Goal: Task Accomplishment & Management: Manage account settings

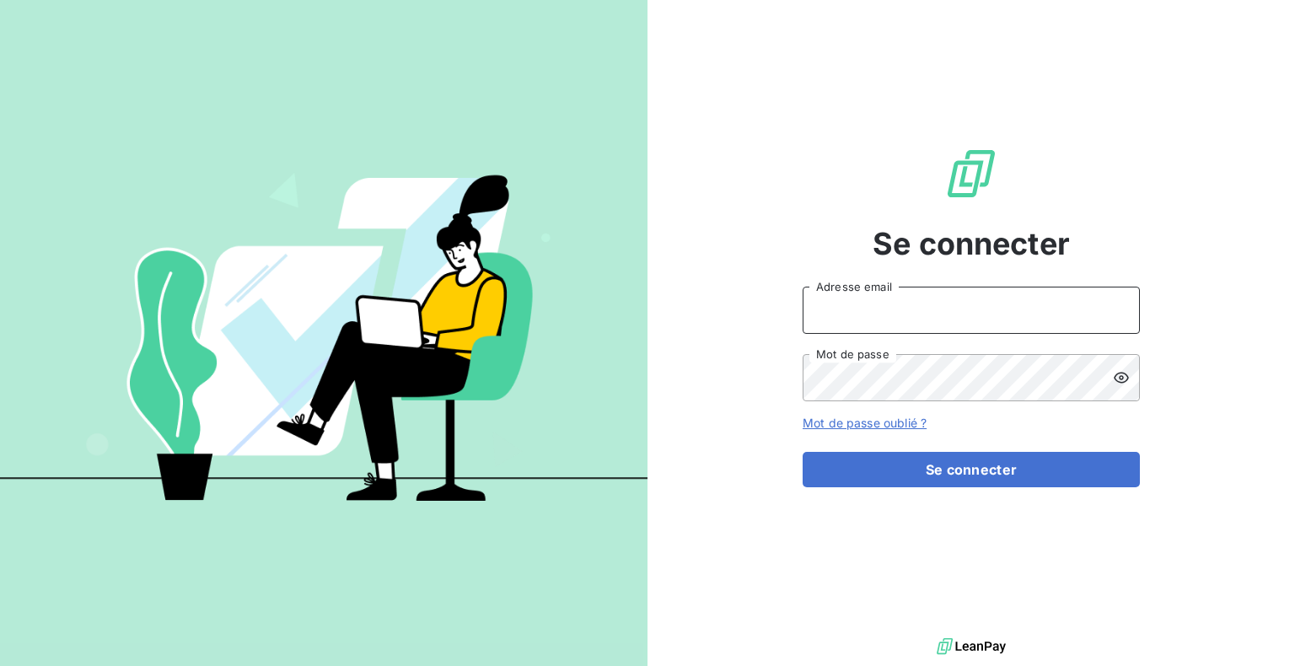
type input "[EMAIL_ADDRESS][DOMAIN_NAME]"
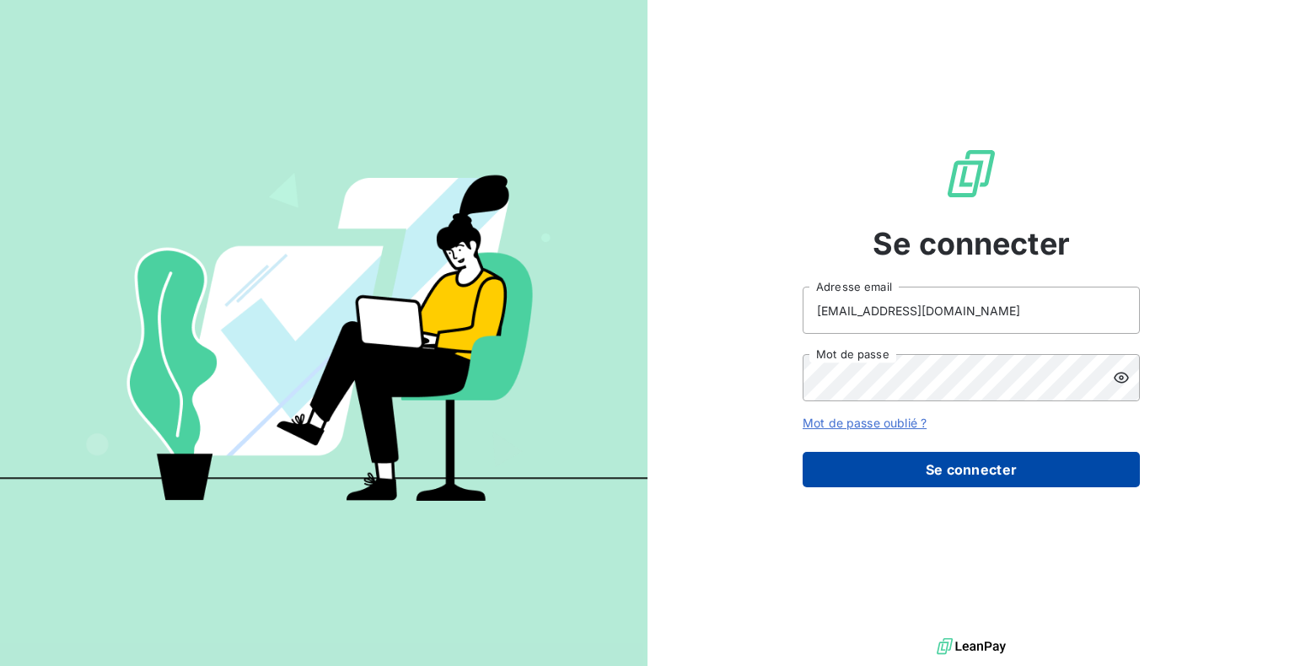
click at [940, 474] on button "Se connecter" at bounding box center [971, 469] width 337 height 35
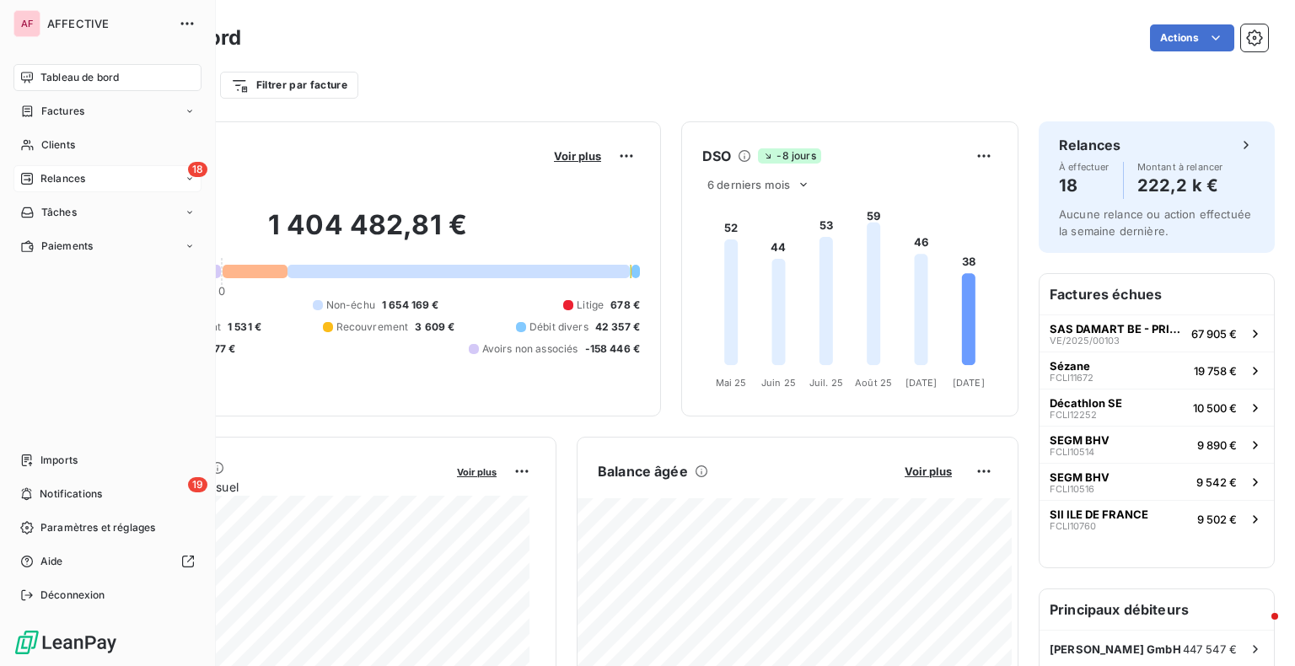
click at [37, 173] on div "Relances" at bounding box center [52, 178] width 65 height 15
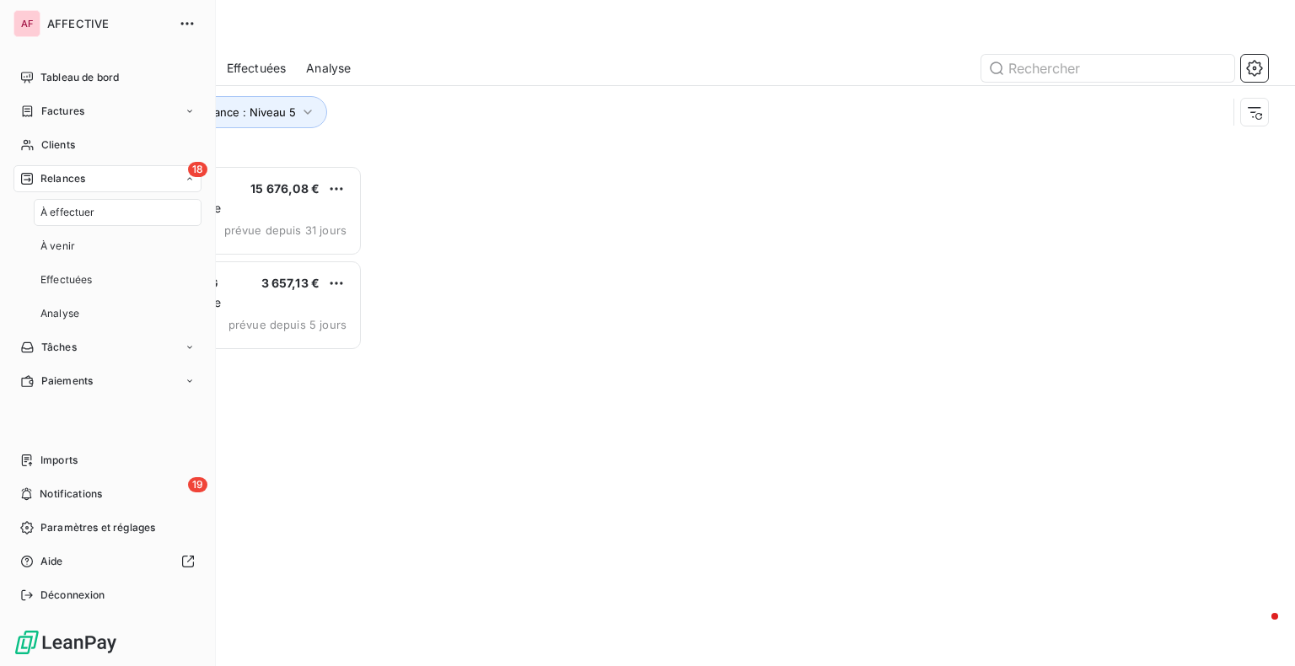
scroll to position [488, 268]
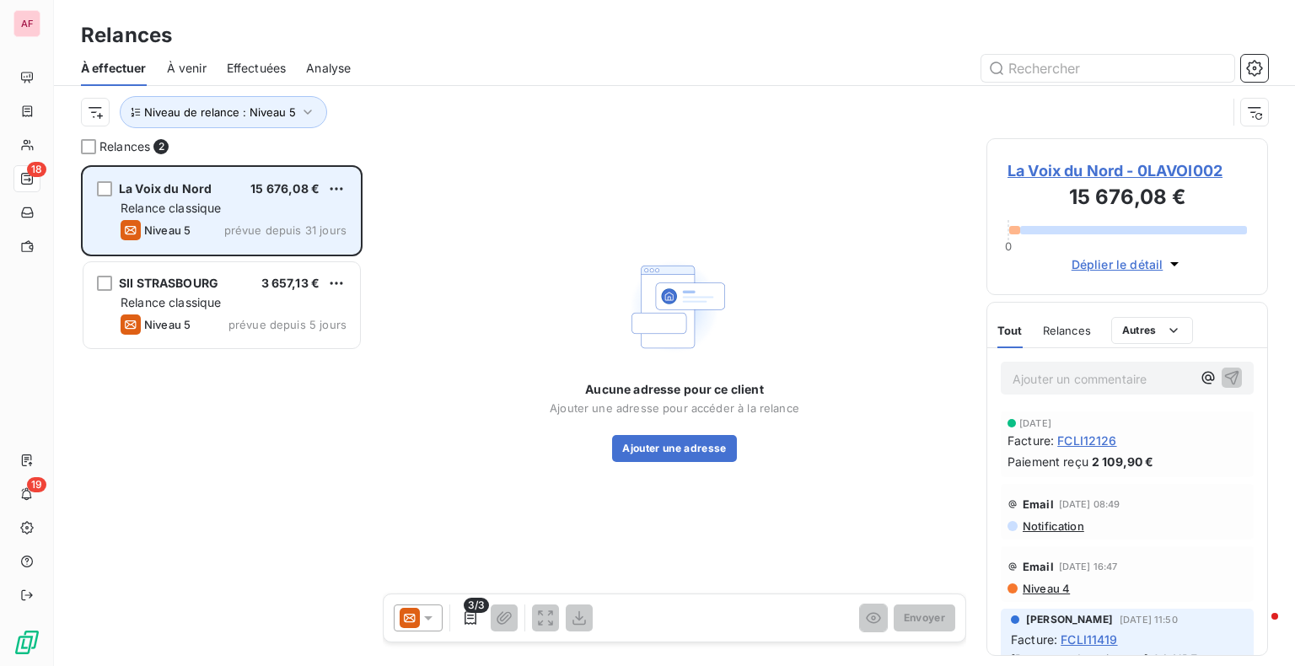
click at [192, 191] on span "La Voix du Nord" at bounding box center [165, 188] width 93 height 14
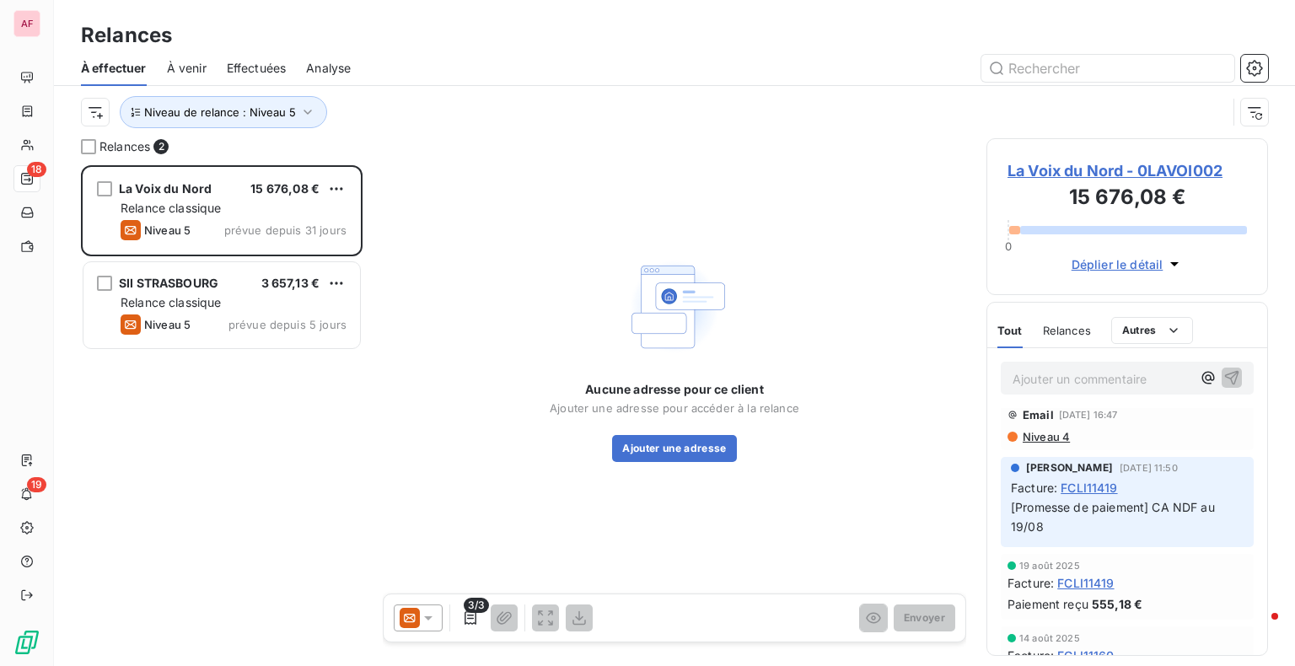
scroll to position [0, 0]
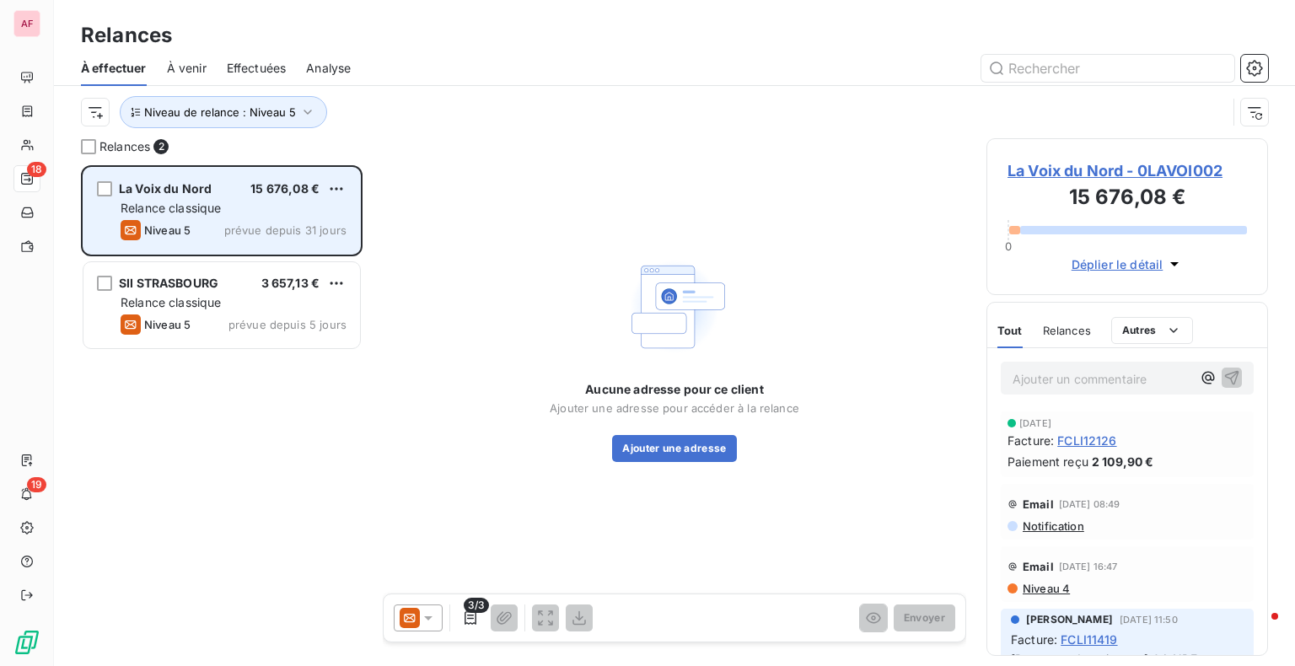
click at [274, 218] on div "La Voix du Nord 15 676,08 € Relance classique Niveau 5 prévue depuis 31 jours" at bounding box center [221, 211] width 277 height 86
click at [202, 184] on span "La Voix du Nord" at bounding box center [165, 188] width 93 height 14
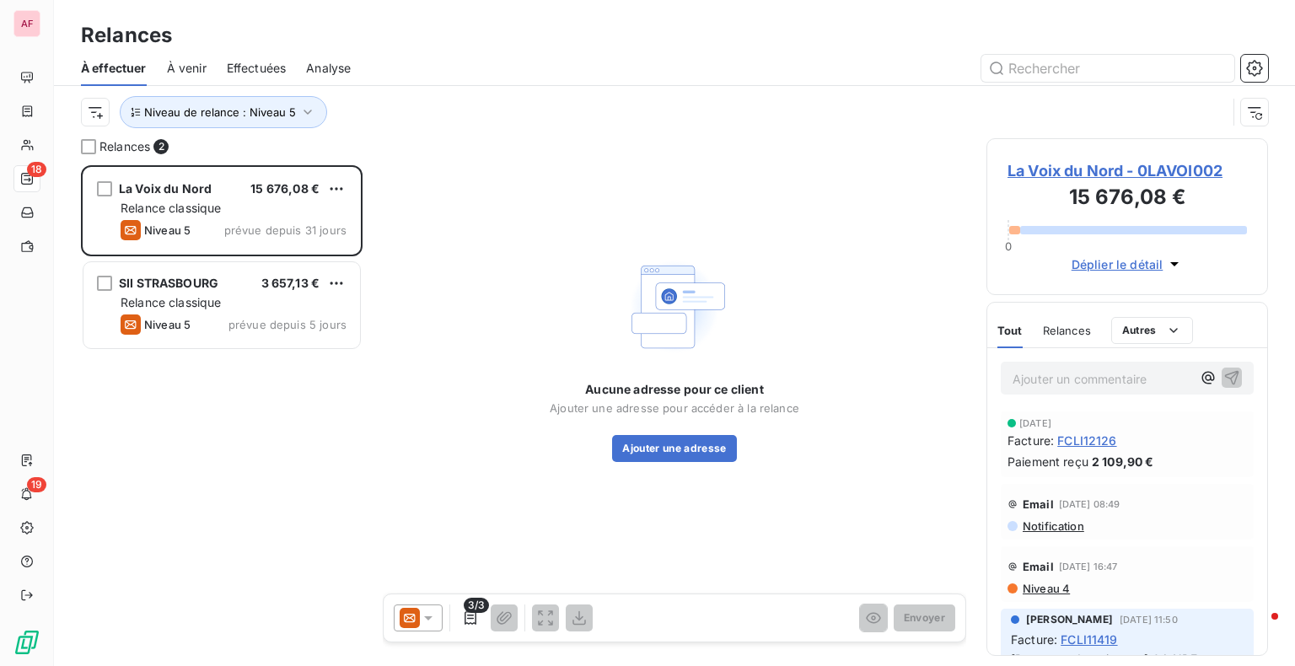
click at [1059, 179] on span "La Voix du Nord - 0LAVOI002" at bounding box center [1127, 170] width 239 height 23
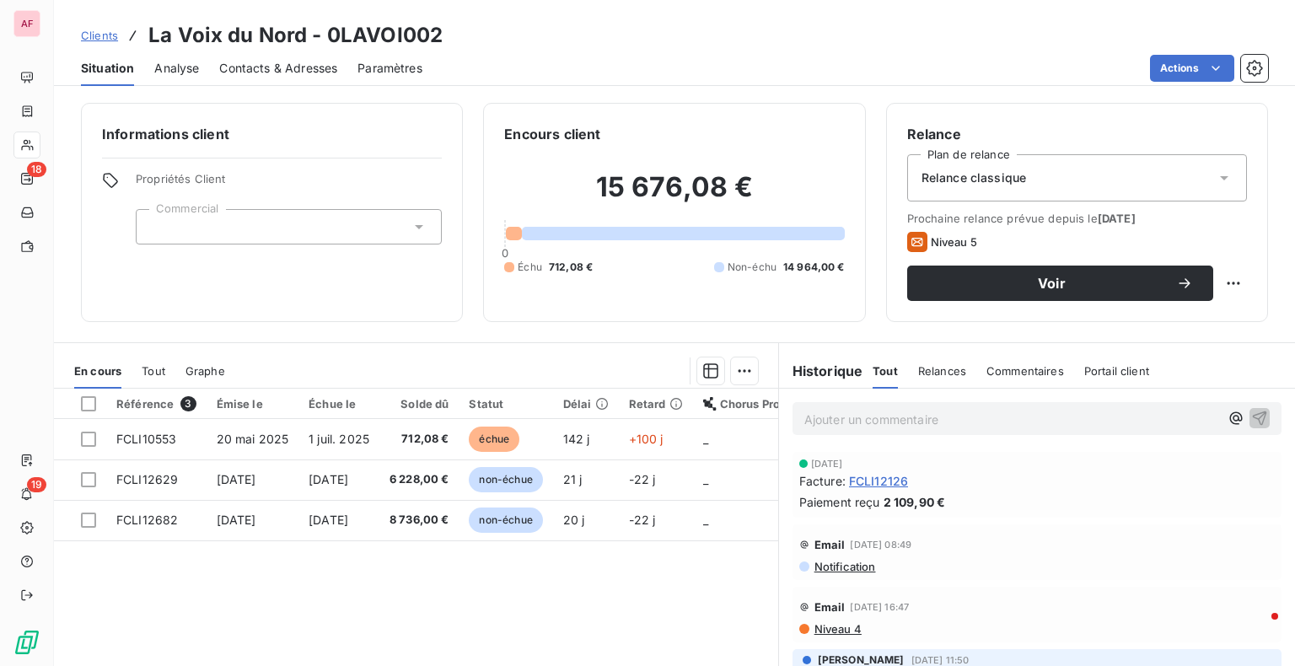
click at [1171, 181] on div "Relance classique" at bounding box center [1077, 177] width 340 height 47
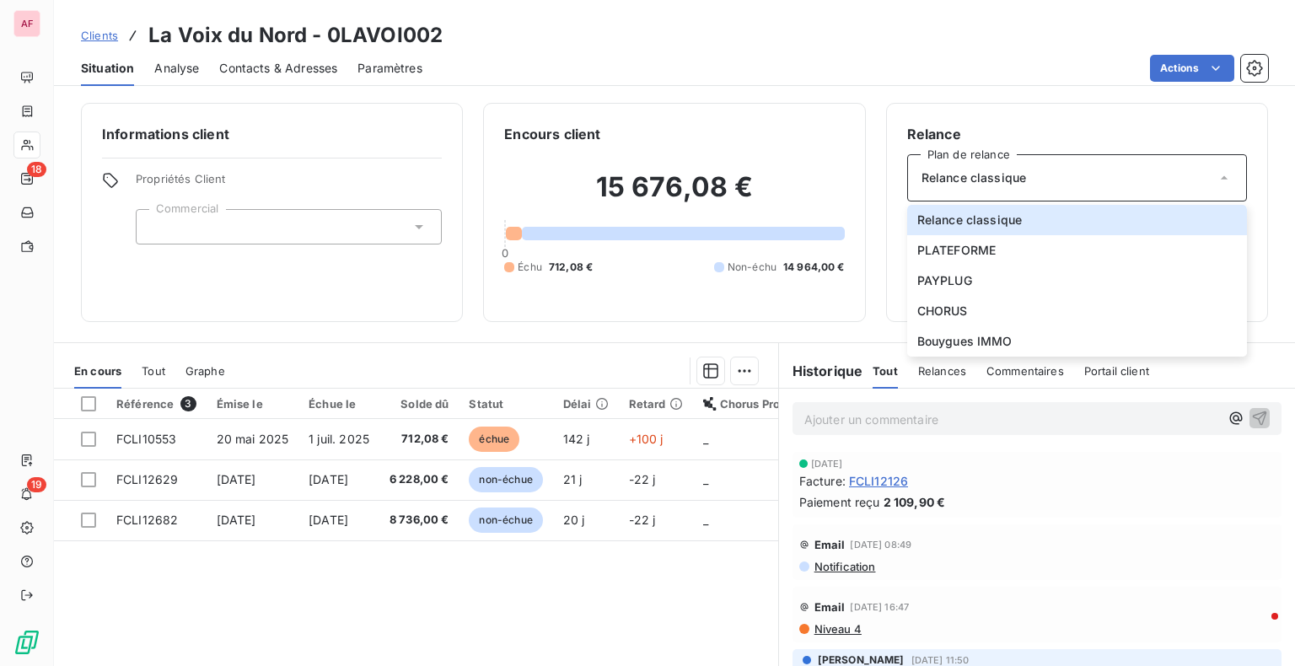
click at [1260, 215] on div "Informations client Propriétés Client Commercial Encours client 15 676,08 € 0 É…" at bounding box center [674, 212] width 1241 height 219
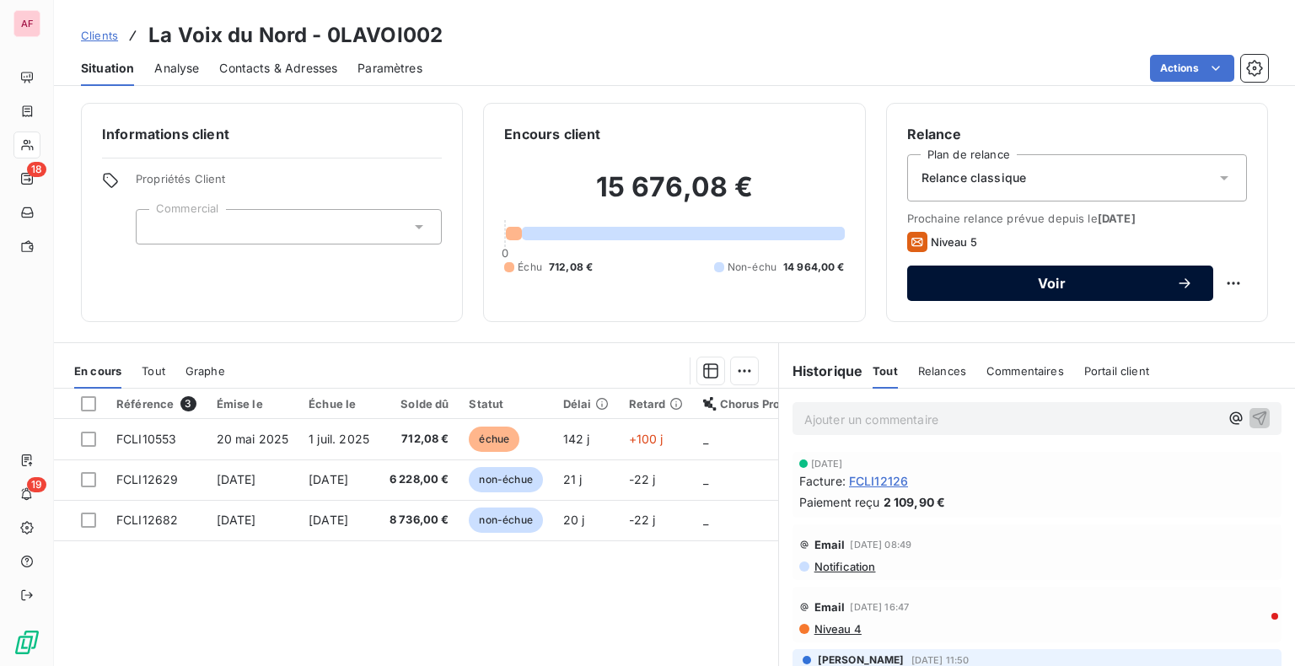
click at [1185, 278] on button "Voir" at bounding box center [1060, 283] width 306 height 35
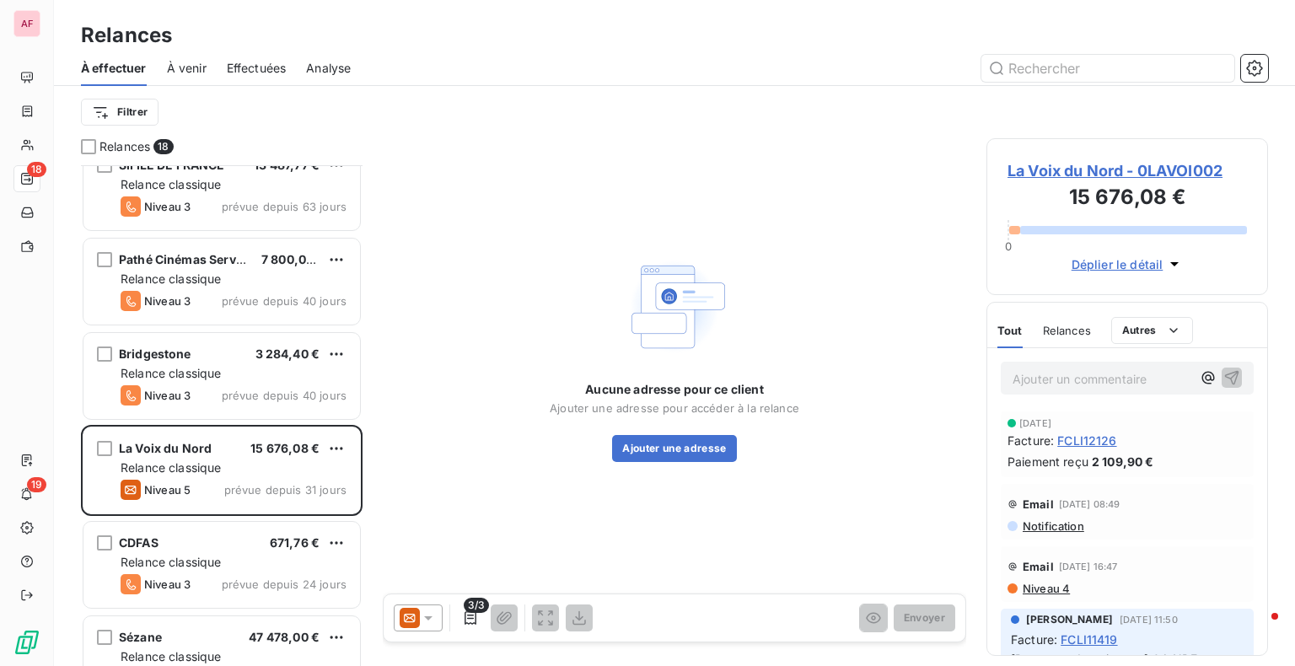
scroll to position [390, 0]
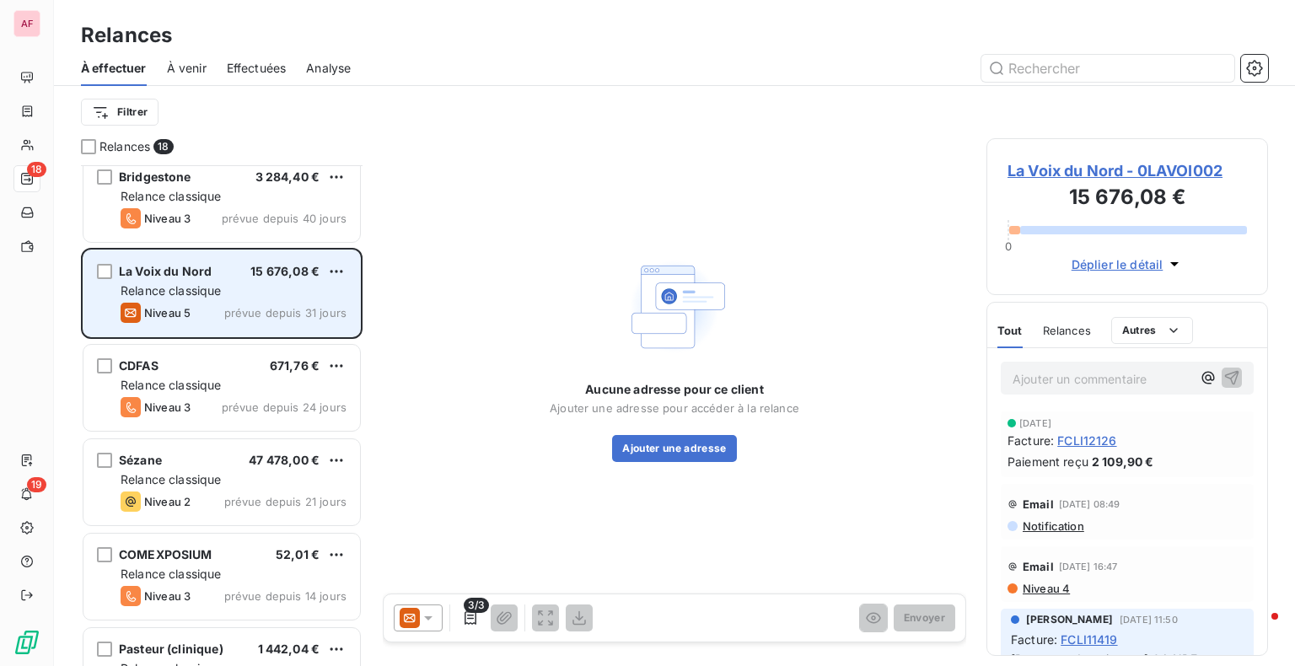
click at [162, 264] on span "La Voix du Nord" at bounding box center [165, 271] width 93 height 14
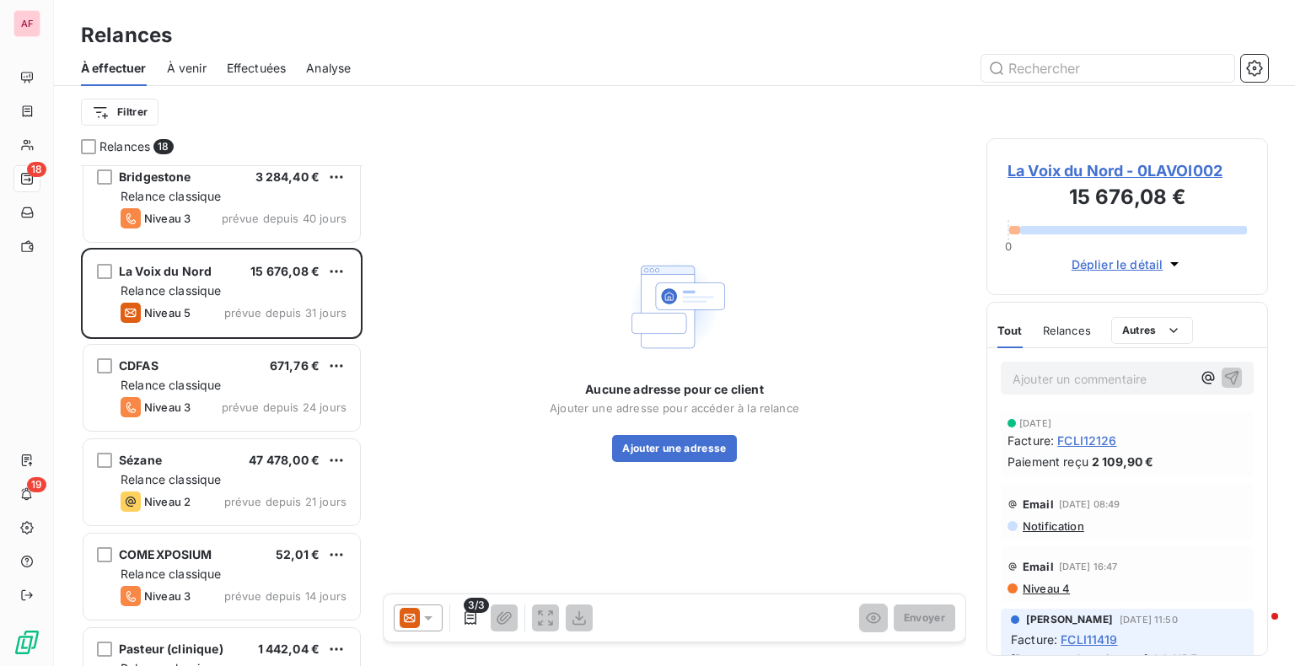
click at [1095, 157] on div "La Voix du Nord - 0LAVOI002 15 676,08 € 0 Déplier le détail" at bounding box center [1128, 216] width 282 height 157
click at [1118, 172] on span "La Voix du Nord - 0LAVOI002" at bounding box center [1127, 170] width 239 height 23
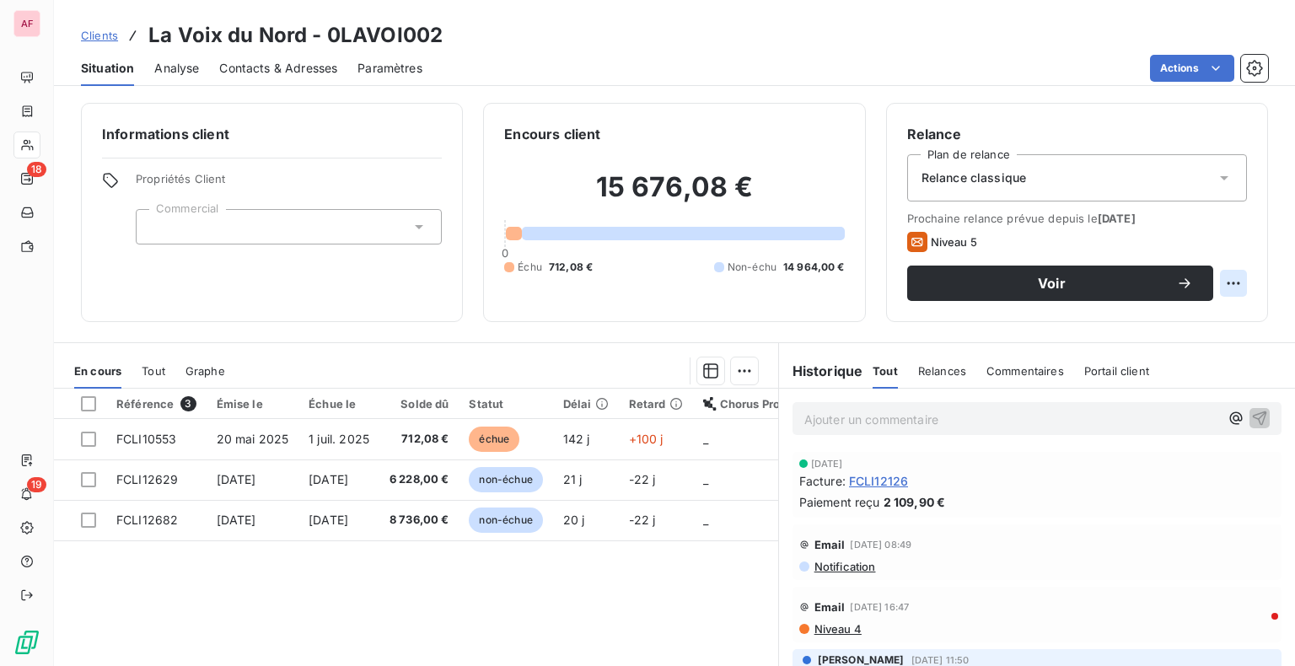
click at [1225, 275] on html "AF 18 19 Clients La Voix du Nord - 0LAVOI002 Situation Analyse Contacts & Adres…" at bounding box center [647, 333] width 1295 height 666
click at [1131, 220] on html "AF 18 19 Clients La Voix du Nord - 0LAVOI002 Situation Analyse Contacts & Adres…" at bounding box center [647, 333] width 1295 height 666
click at [1232, 276] on html "AF 18 19 Clients La Voix du Nord - 0LAVOI002 Situation Analyse Contacts & Adres…" at bounding box center [647, 333] width 1295 height 666
click at [1212, 177] on html "AF 18 19 Clients La Voix du Nord - 0LAVOI002 Situation Analyse Contacts & Adres…" at bounding box center [647, 333] width 1295 height 666
click at [1220, 177] on icon at bounding box center [1224, 178] width 8 height 4
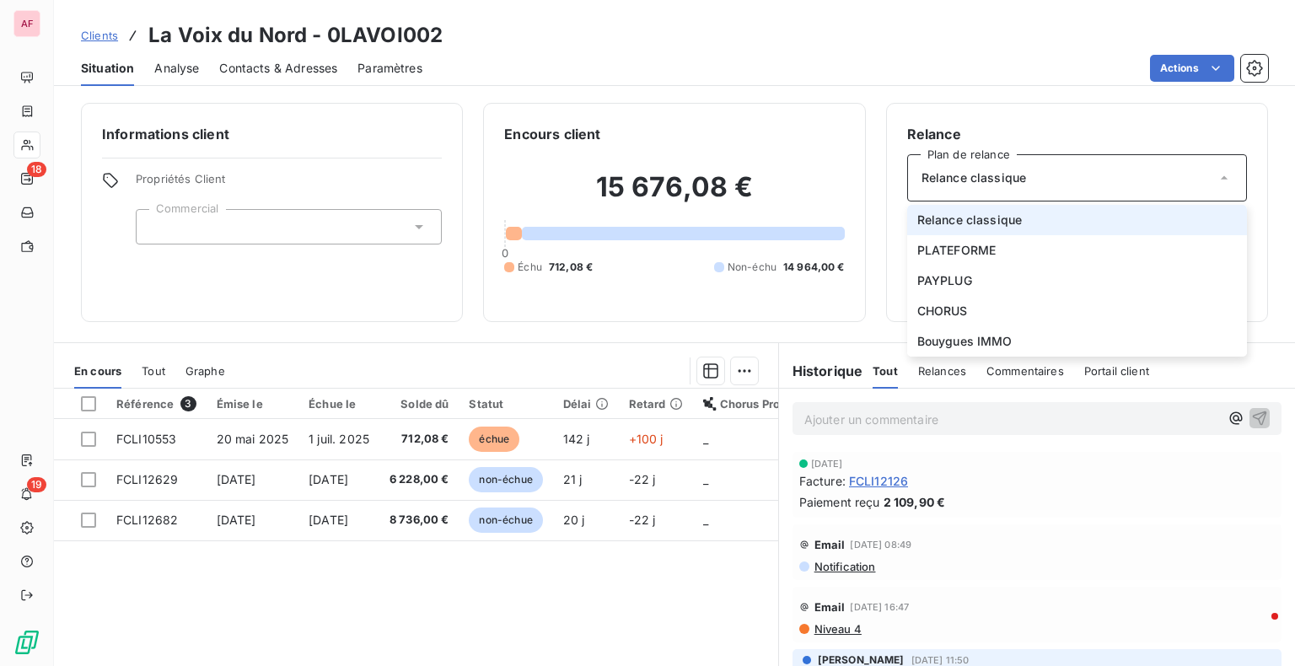
click at [988, 126] on h6 "Relance" at bounding box center [1077, 134] width 340 height 20
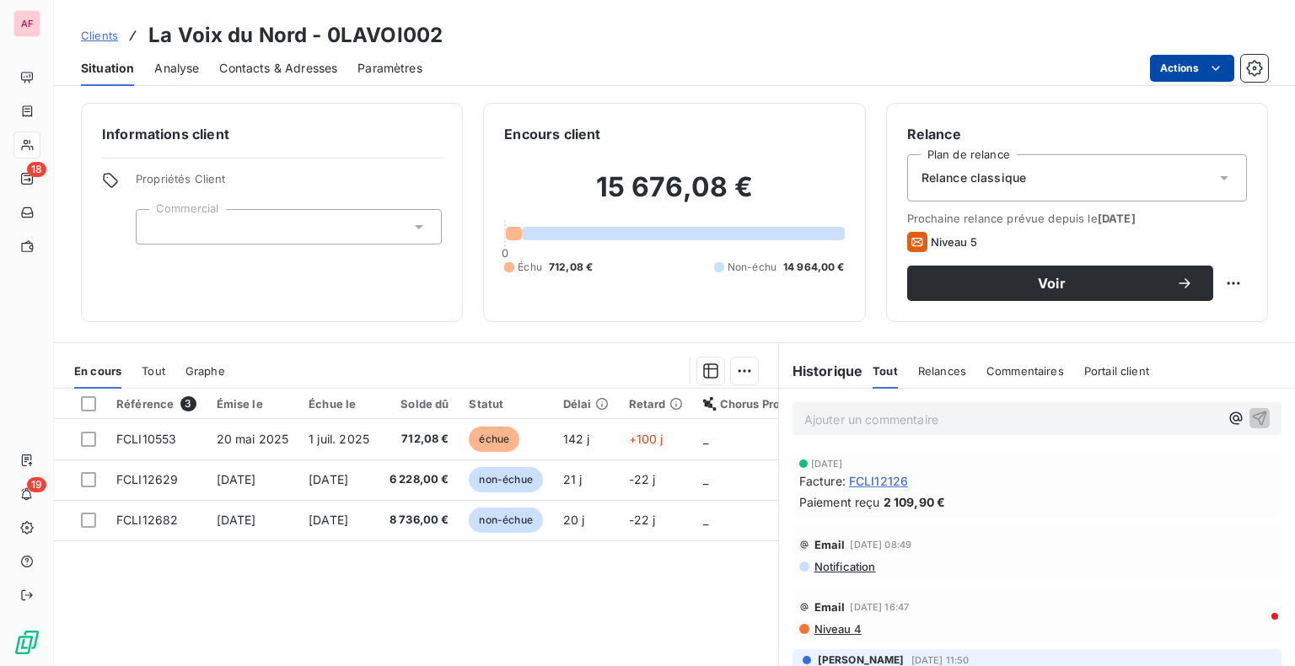
click at [1173, 65] on html "AF 18 19 Clients La Voix du Nord - 0LAVOI002 Situation Analyse Contacts & Adres…" at bounding box center [647, 333] width 1295 height 666
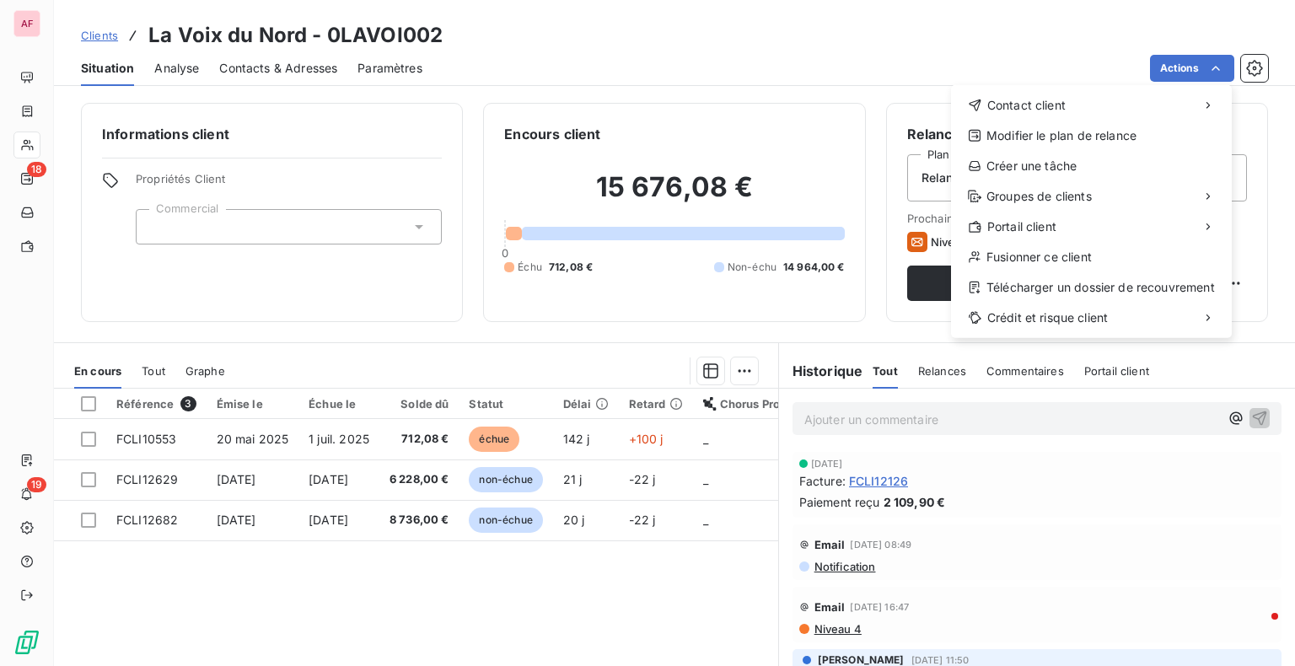
click at [1266, 239] on html "AF 18 19 Clients La Voix du Nord - 0LAVOI002 Situation Analyse Contacts & Adres…" at bounding box center [647, 333] width 1295 height 666
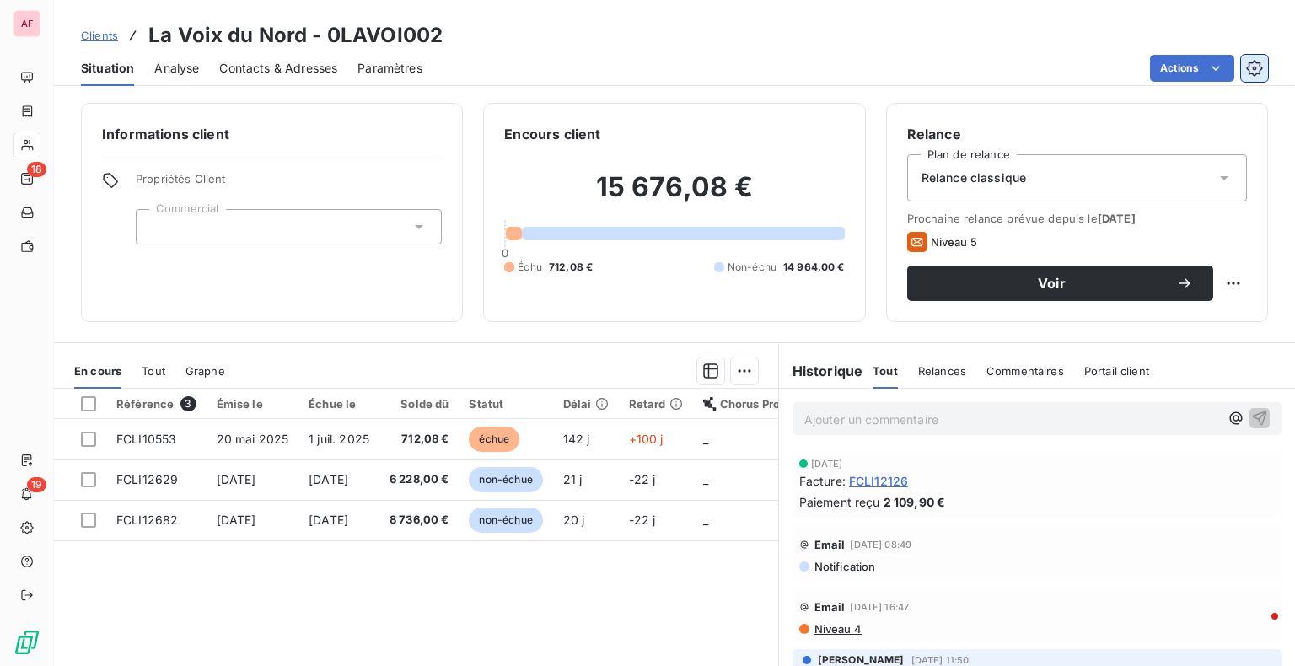
click at [1259, 64] on icon "button" at bounding box center [1254, 68] width 16 height 16
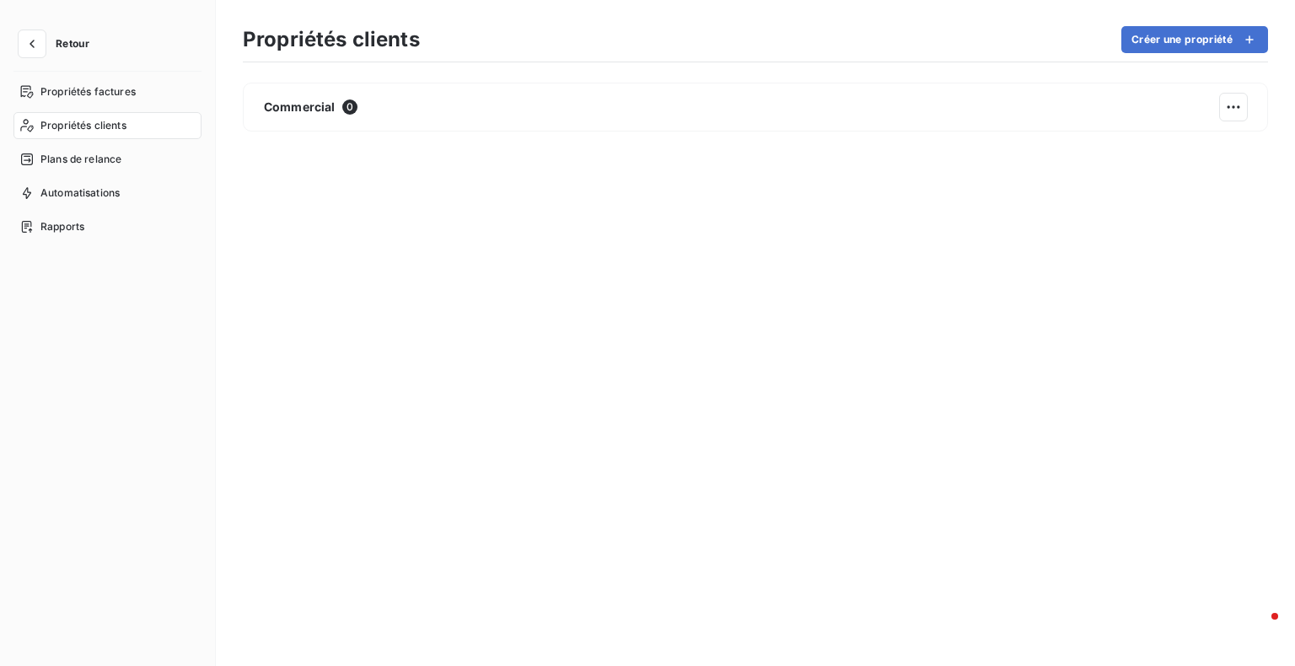
click at [35, 60] on div "Retour" at bounding box center [107, 50] width 188 height 41
click at [30, 55] on button "button" at bounding box center [32, 43] width 27 height 27
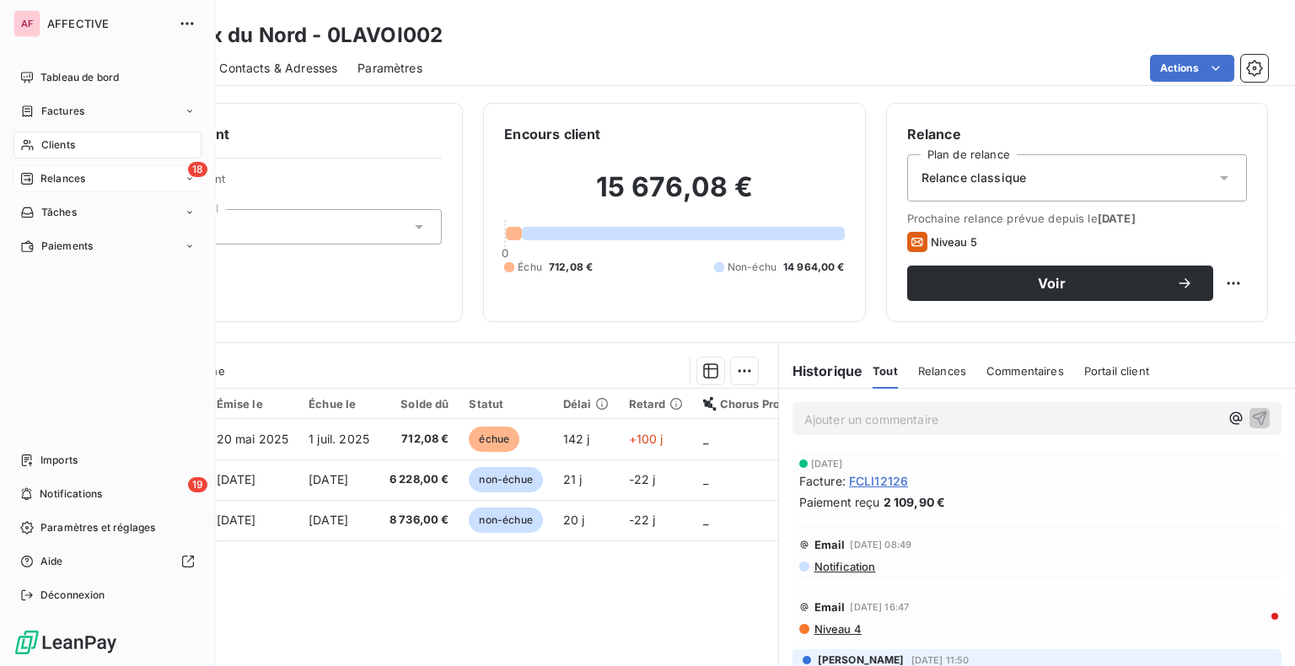
click at [100, 170] on div "18 Relances" at bounding box center [107, 178] width 188 height 27
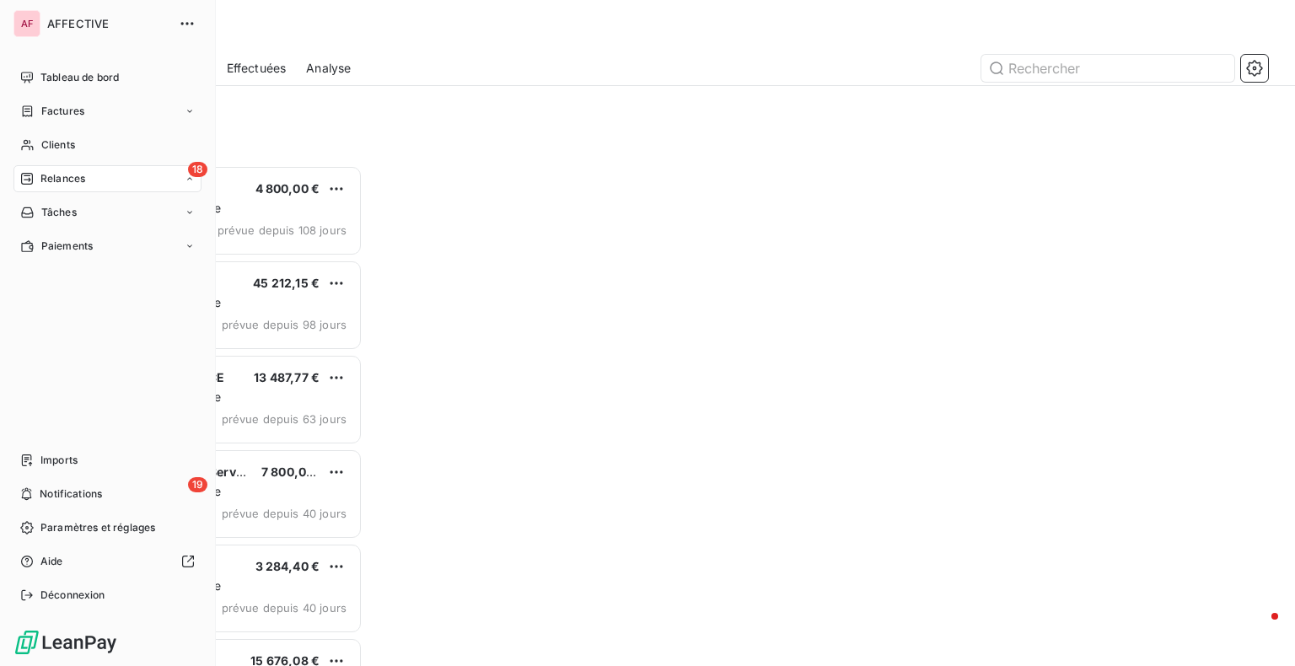
scroll to position [488, 268]
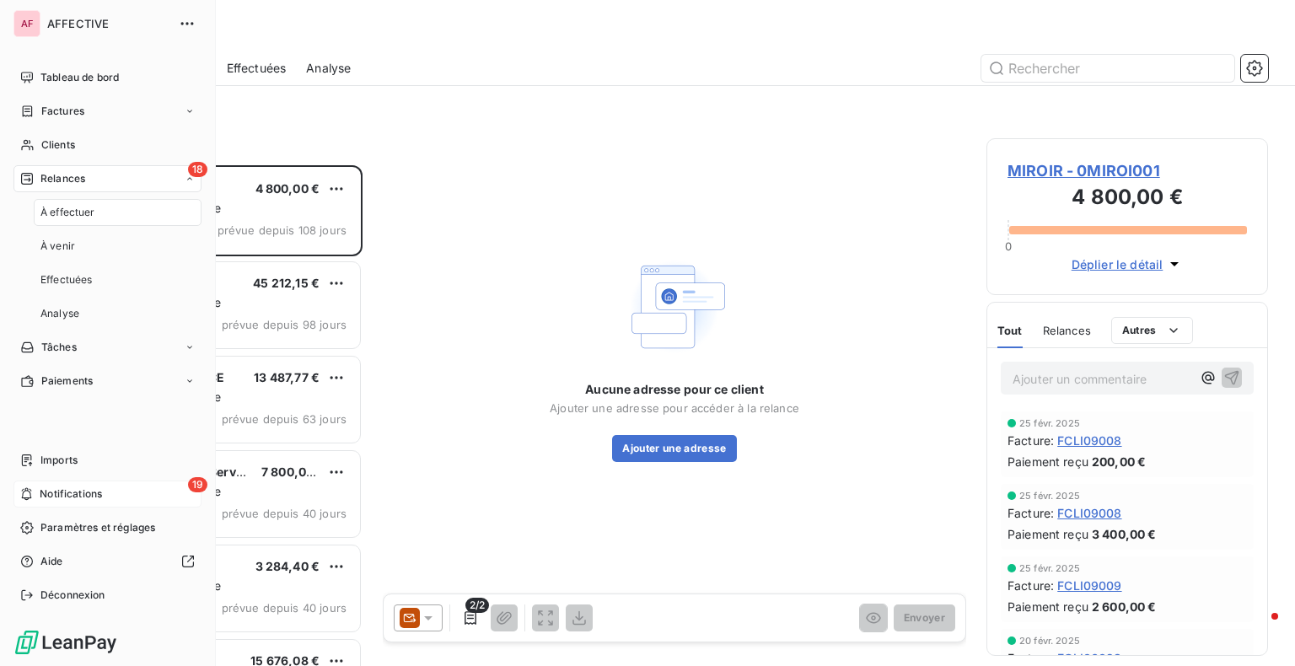
click at [114, 483] on div "19 Notifications" at bounding box center [107, 494] width 188 height 27
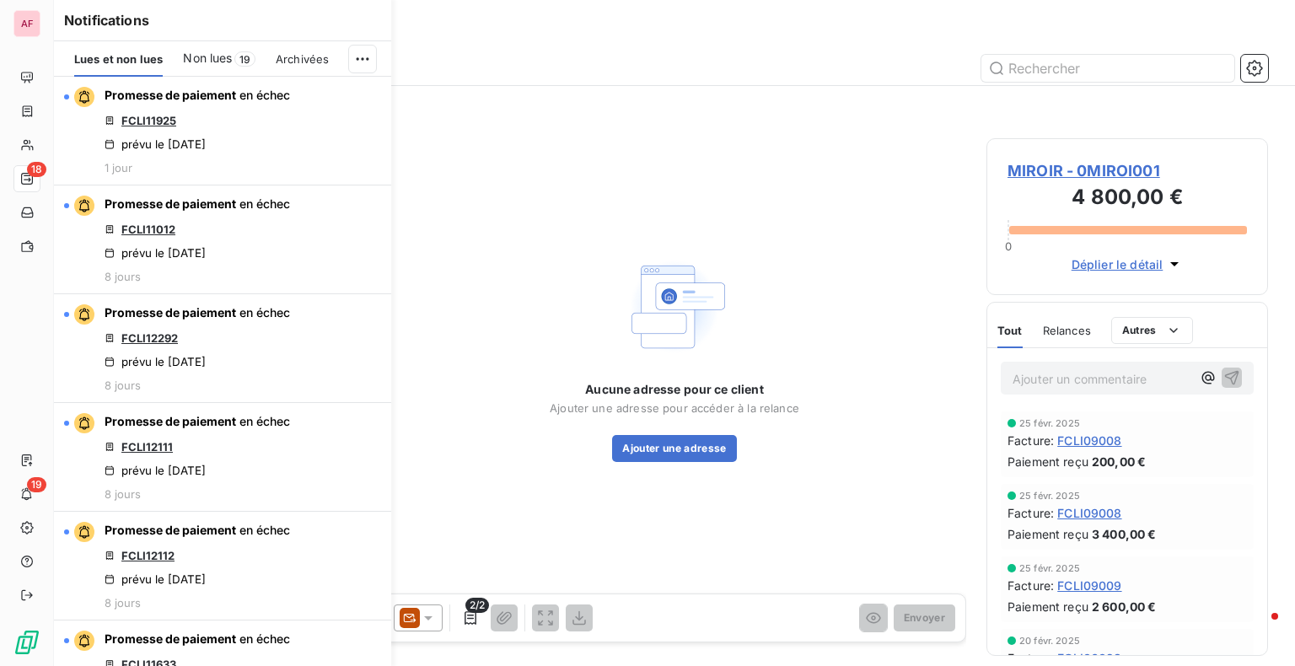
click at [1093, 120] on div "Filtrer" at bounding box center [674, 112] width 1187 height 32
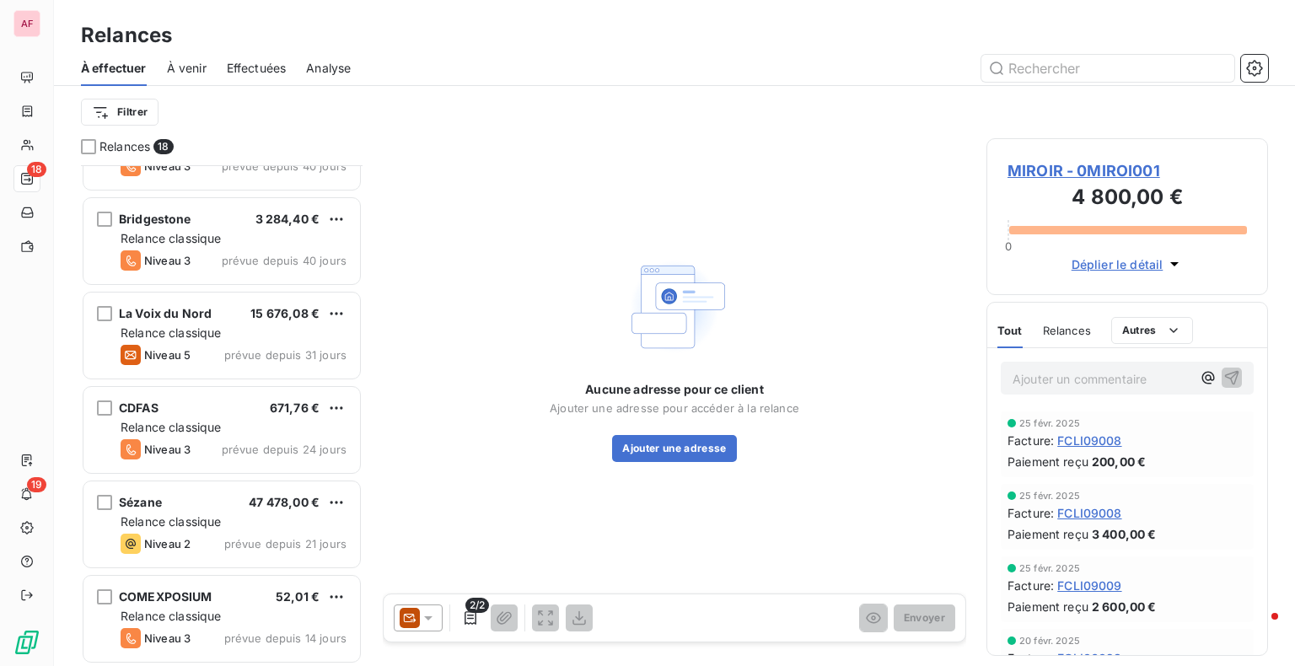
scroll to position [347, 0]
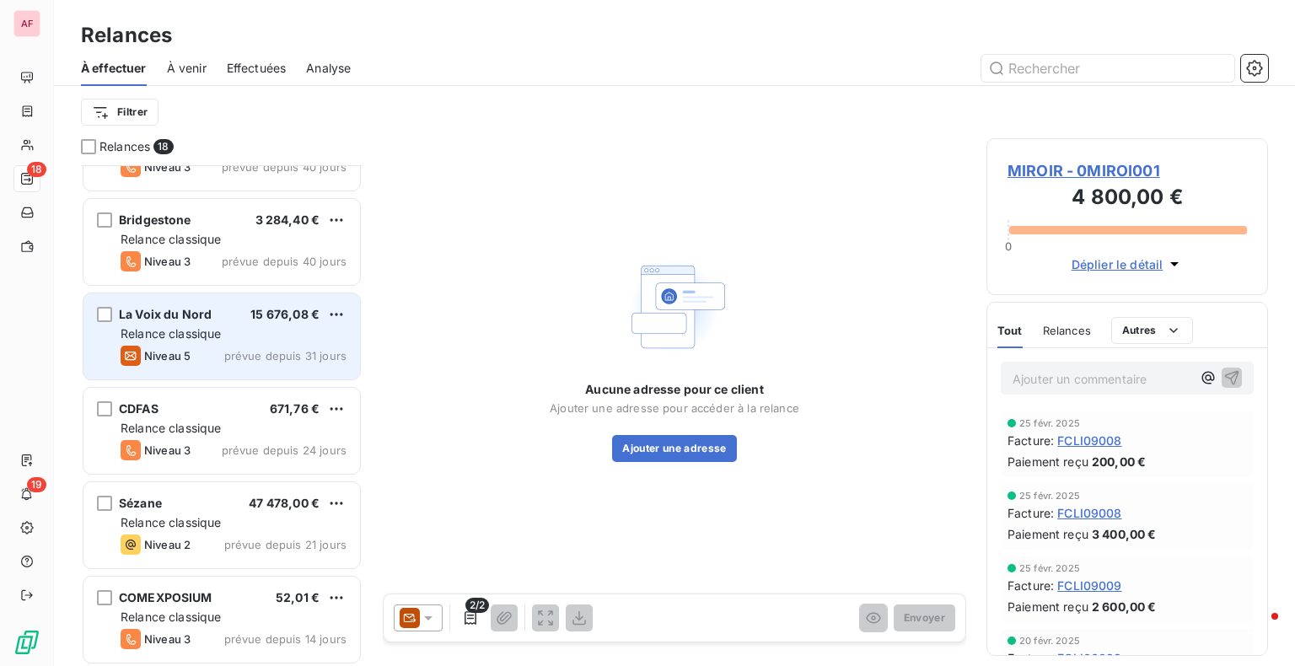
click at [192, 325] on div "Relance classique" at bounding box center [234, 333] width 226 height 17
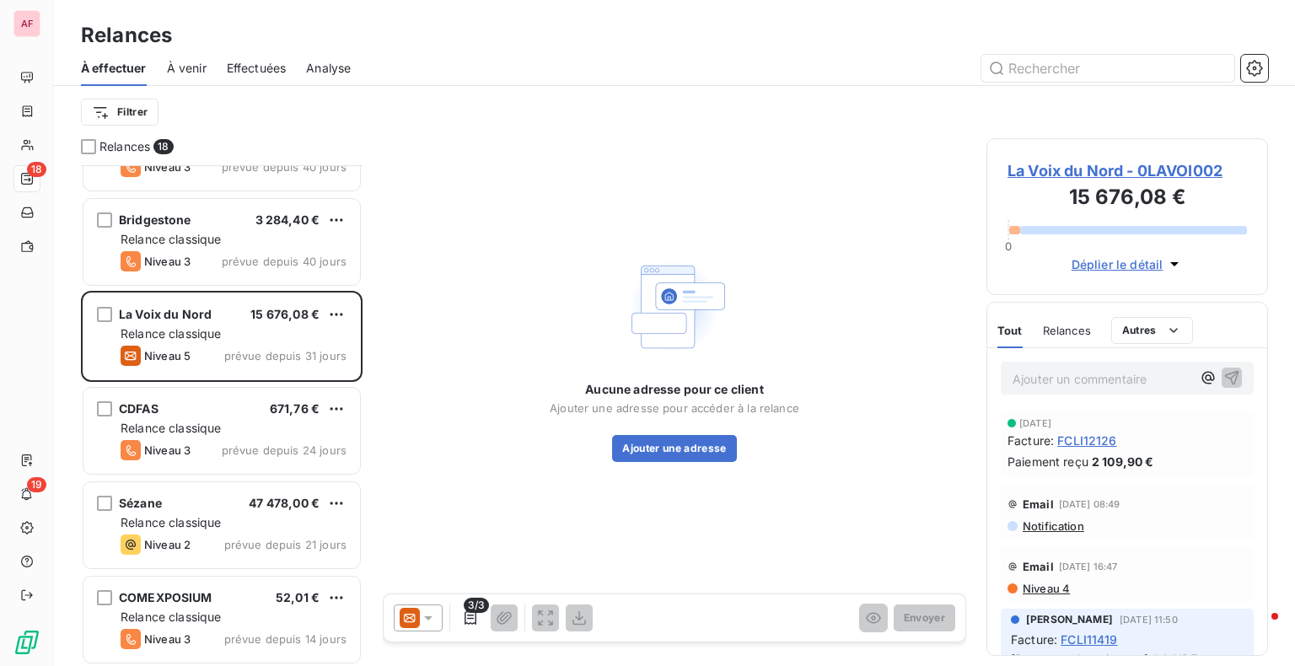
click at [1055, 175] on span "La Voix du Nord - 0LAVOI002" at bounding box center [1127, 170] width 239 height 23
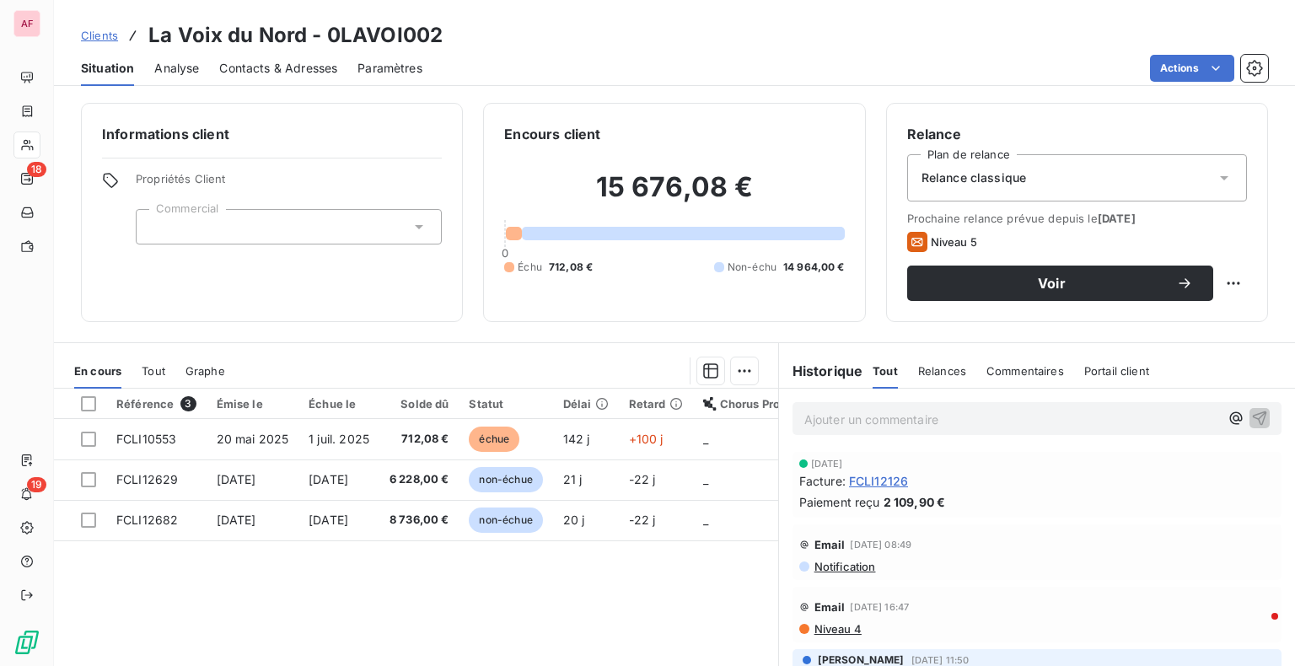
click at [863, 418] on p "Ajouter un commentaire ﻿" at bounding box center [1011, 419] width 415 height 21
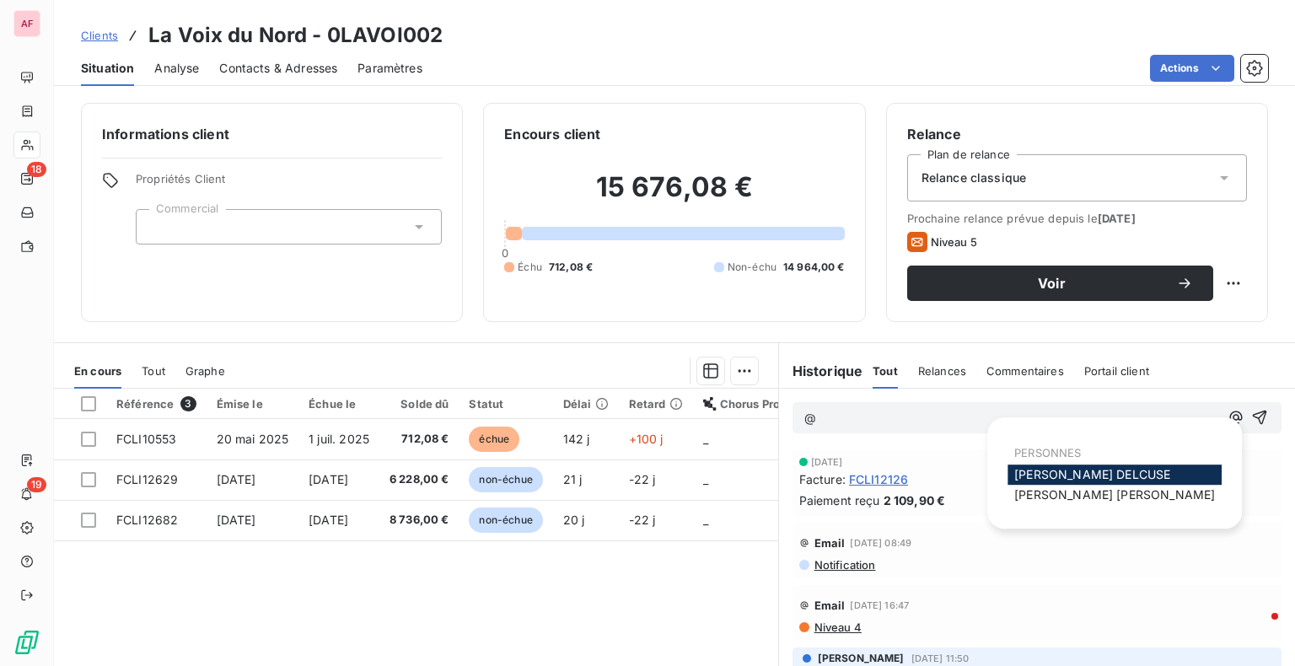
click at [1042, 467] on div "[PERSON_NAME]" at bounding box center [1115, 475] width 214 height 20
click at [1043, 474] on span "[PERSON_NAME]" at bounding box center [1092, 474] width 156 height 14
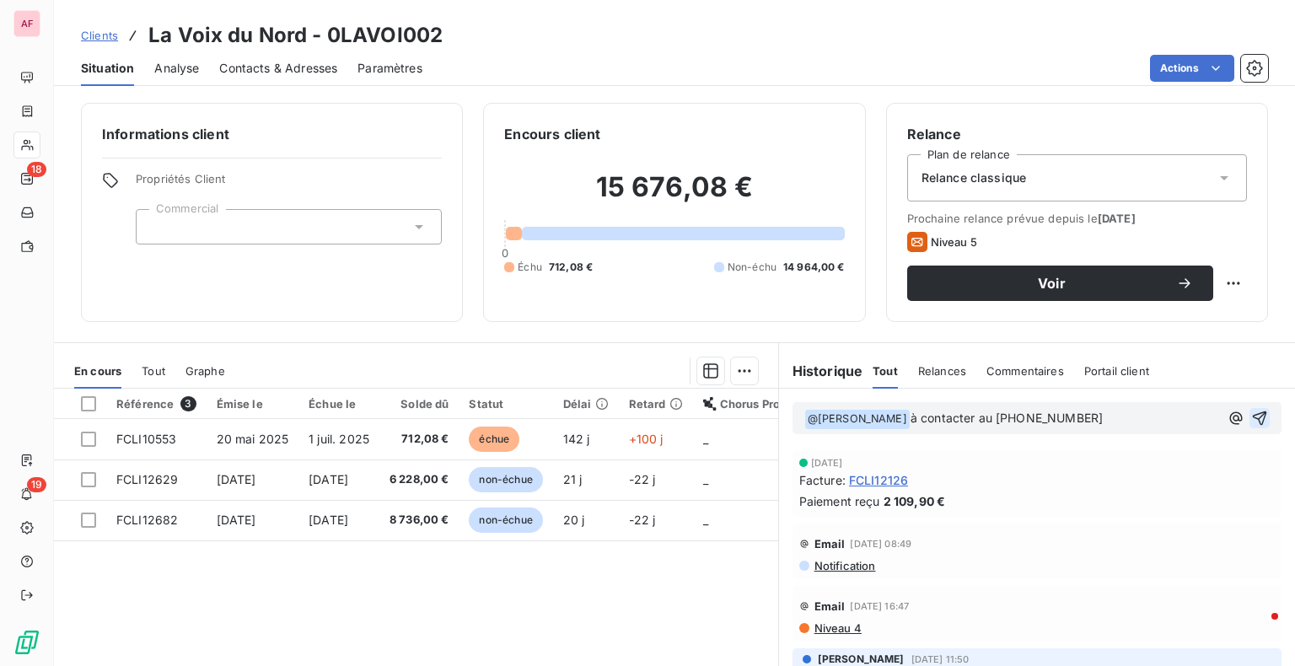
click at [1253, 419] on icon "button" at bounding box center [1260, 418] width 14 height 14
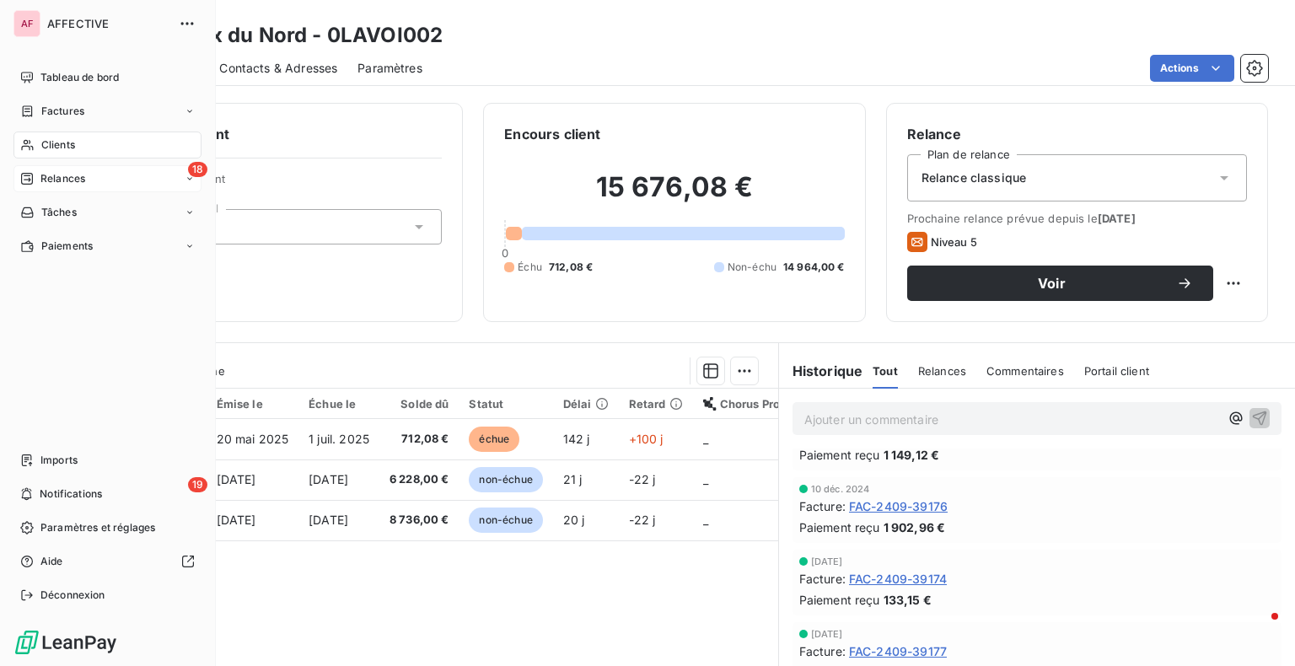
click at [44, 170] on div "18 Relances" at bounding box center [107, 178] width 188 height 27
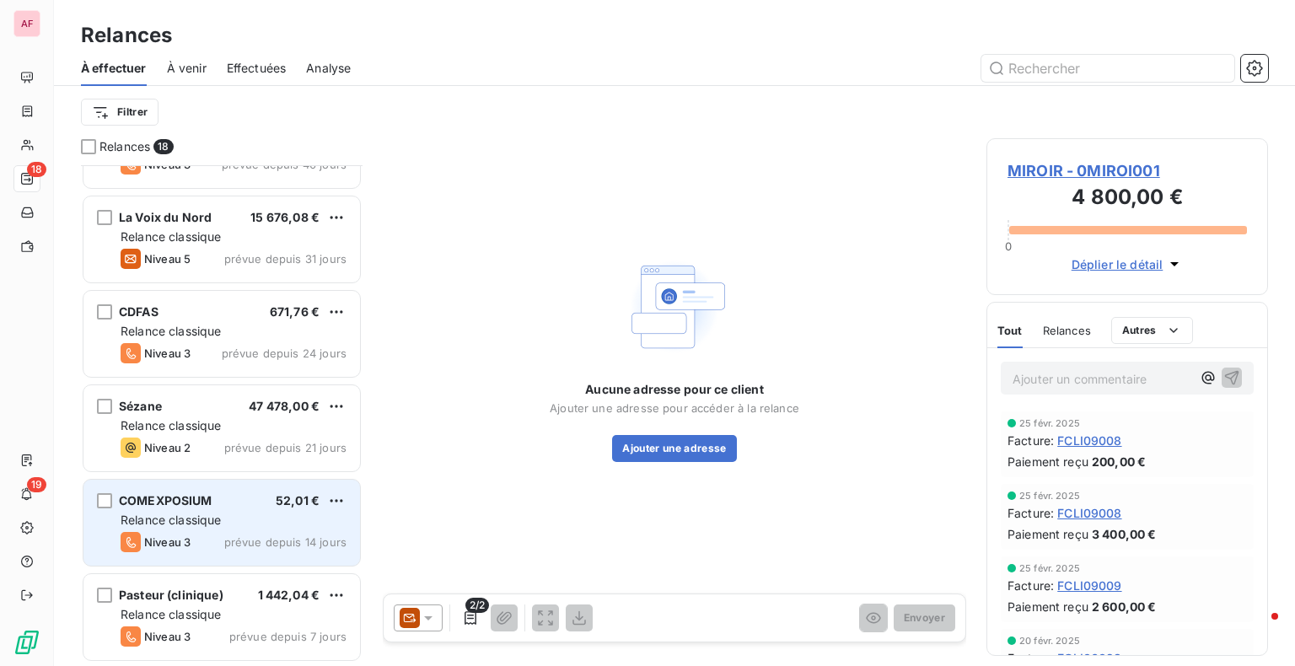
scroll to position [411, 0]
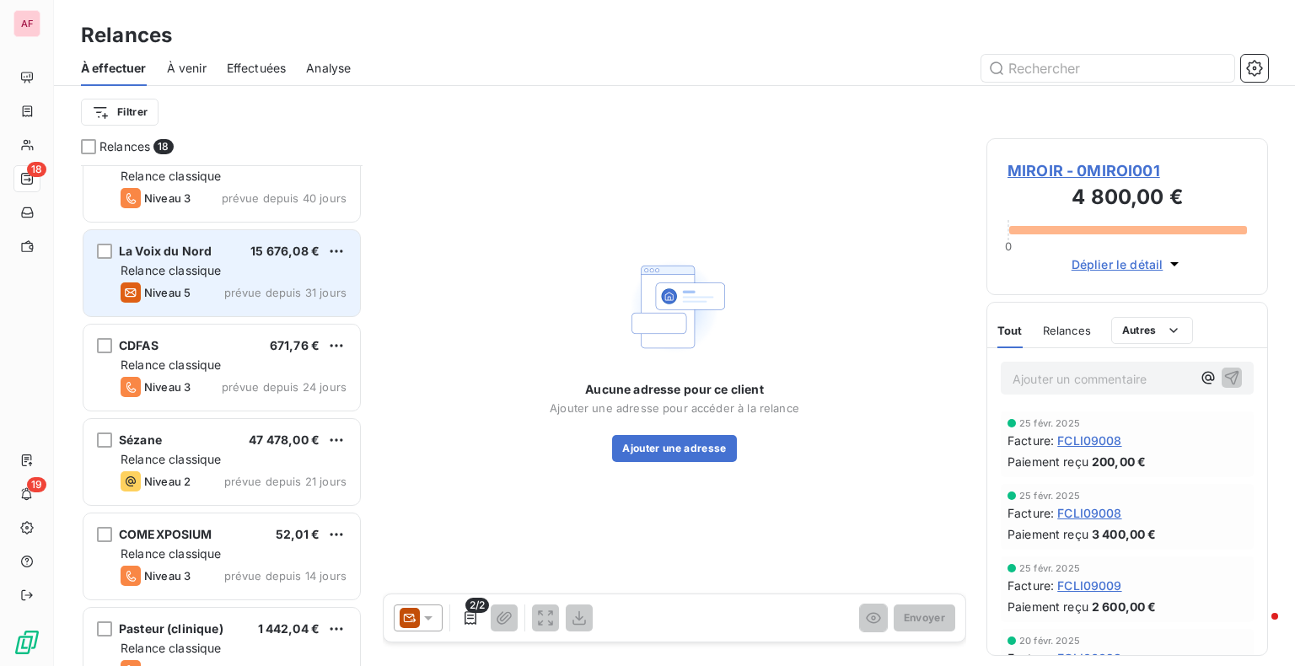
click at [154, 234] on div "La Voix du Nord 15 676,08 € Relance classique Niveau 5 prévue depuis 31 jours" at bounding box center [221, 273] width 277 height 86
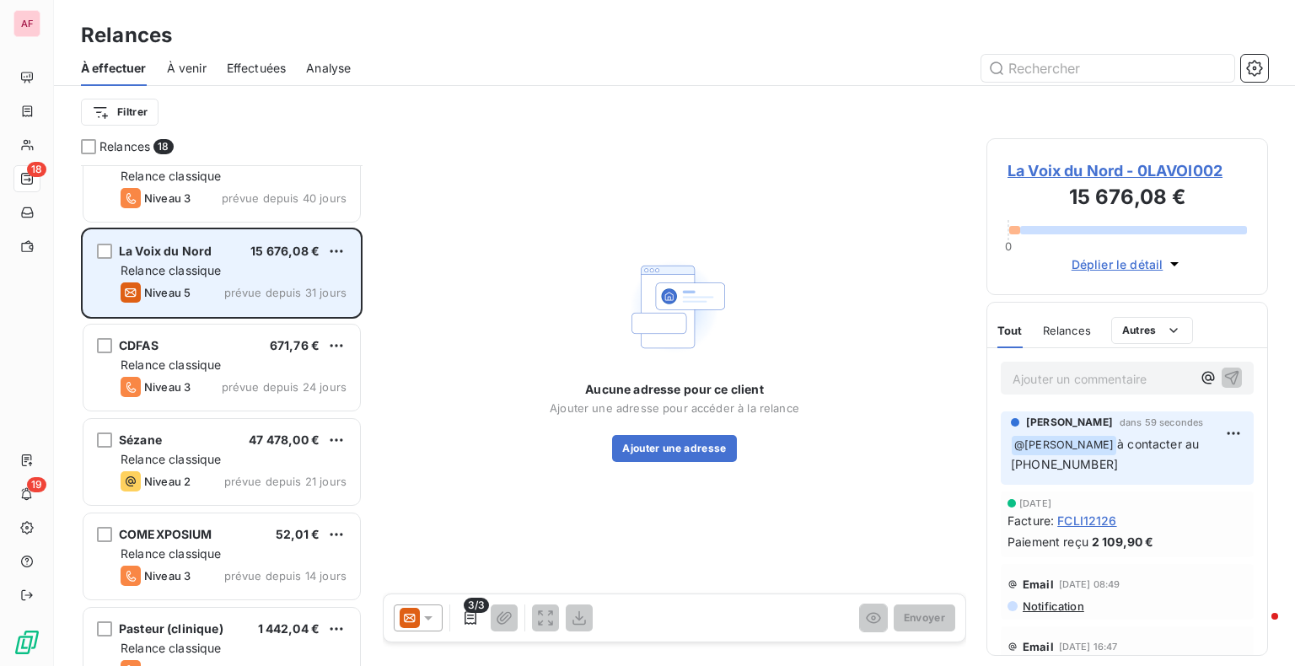
click at [169, 245] on span "La Voix du Nord" at bounding box center [165, 251] width 93 height 14
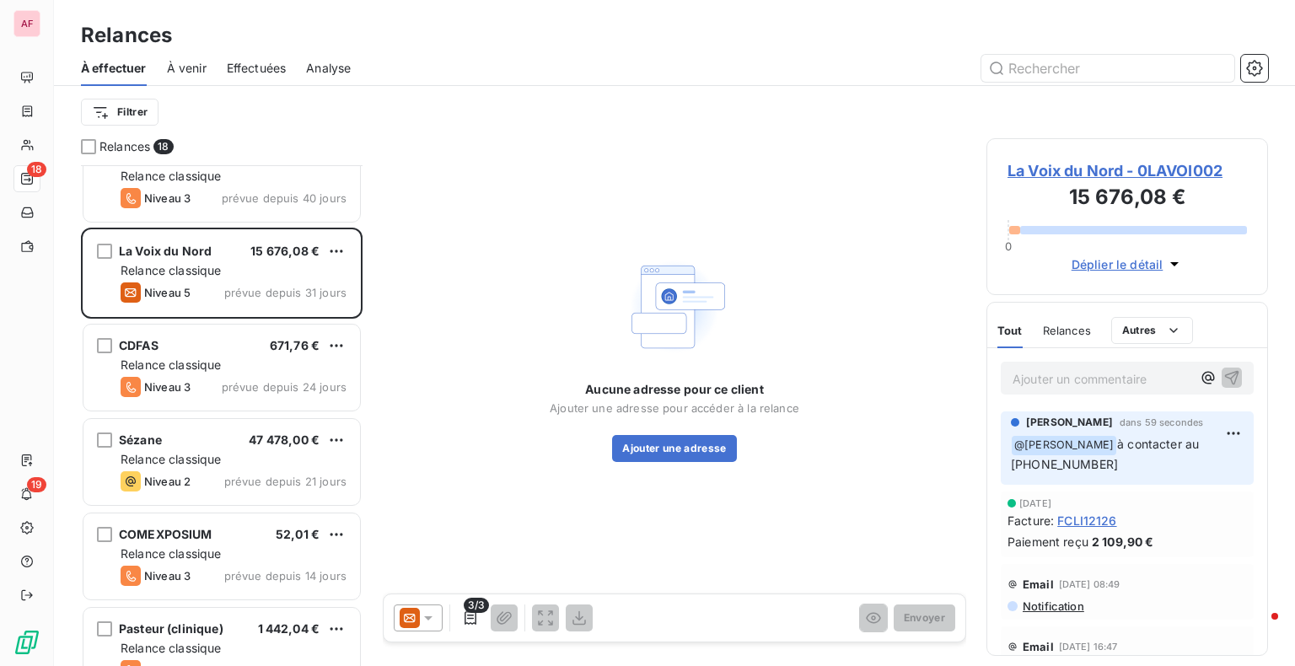
click at [1062, 164] on span "La Voix du Nord - 0LAVOI002" at bounding box center [1127, 170] width 239 height 23
